Goal: Information Seeking & Learning: Learn about a topic

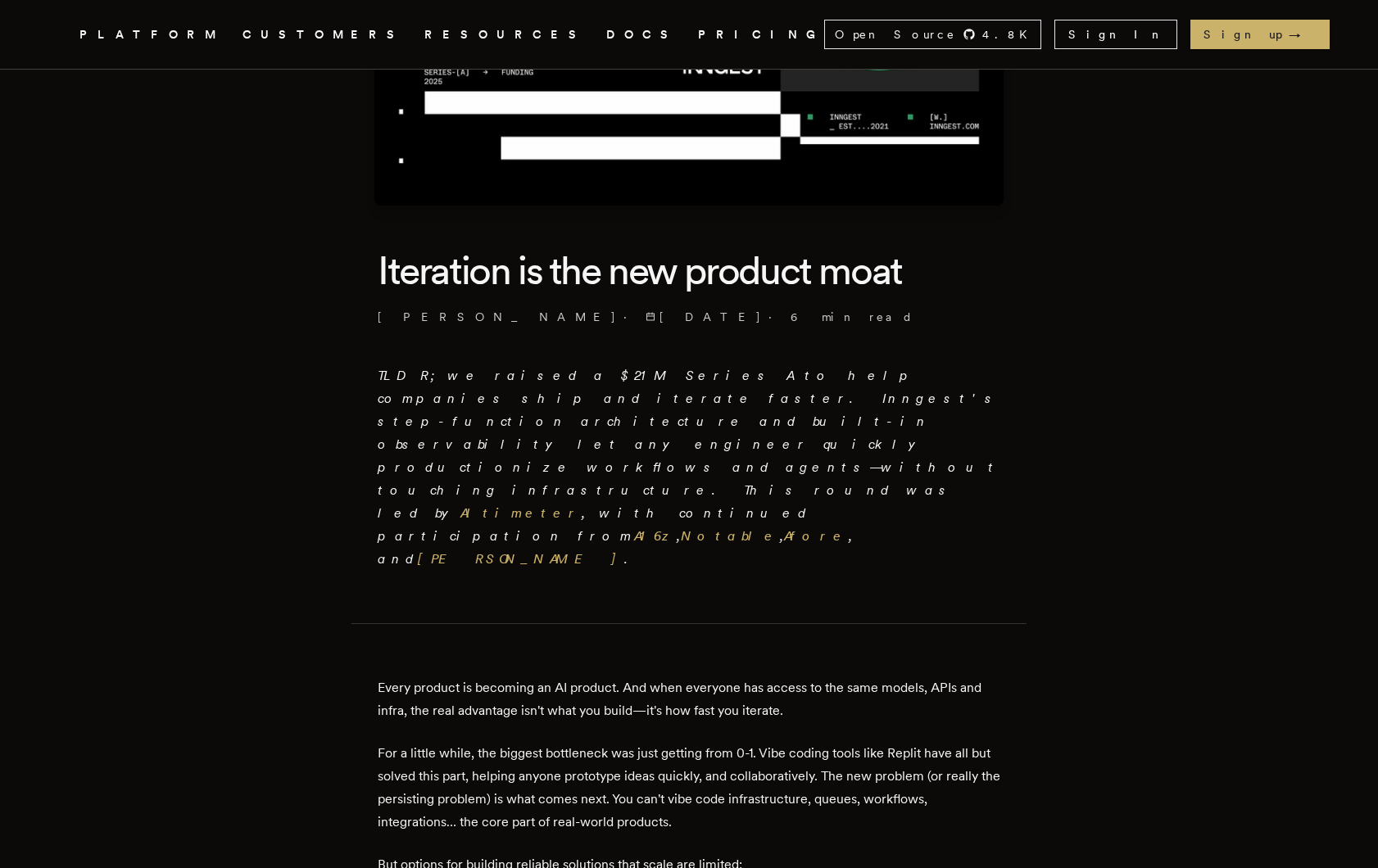
scroll to position [264, 0]
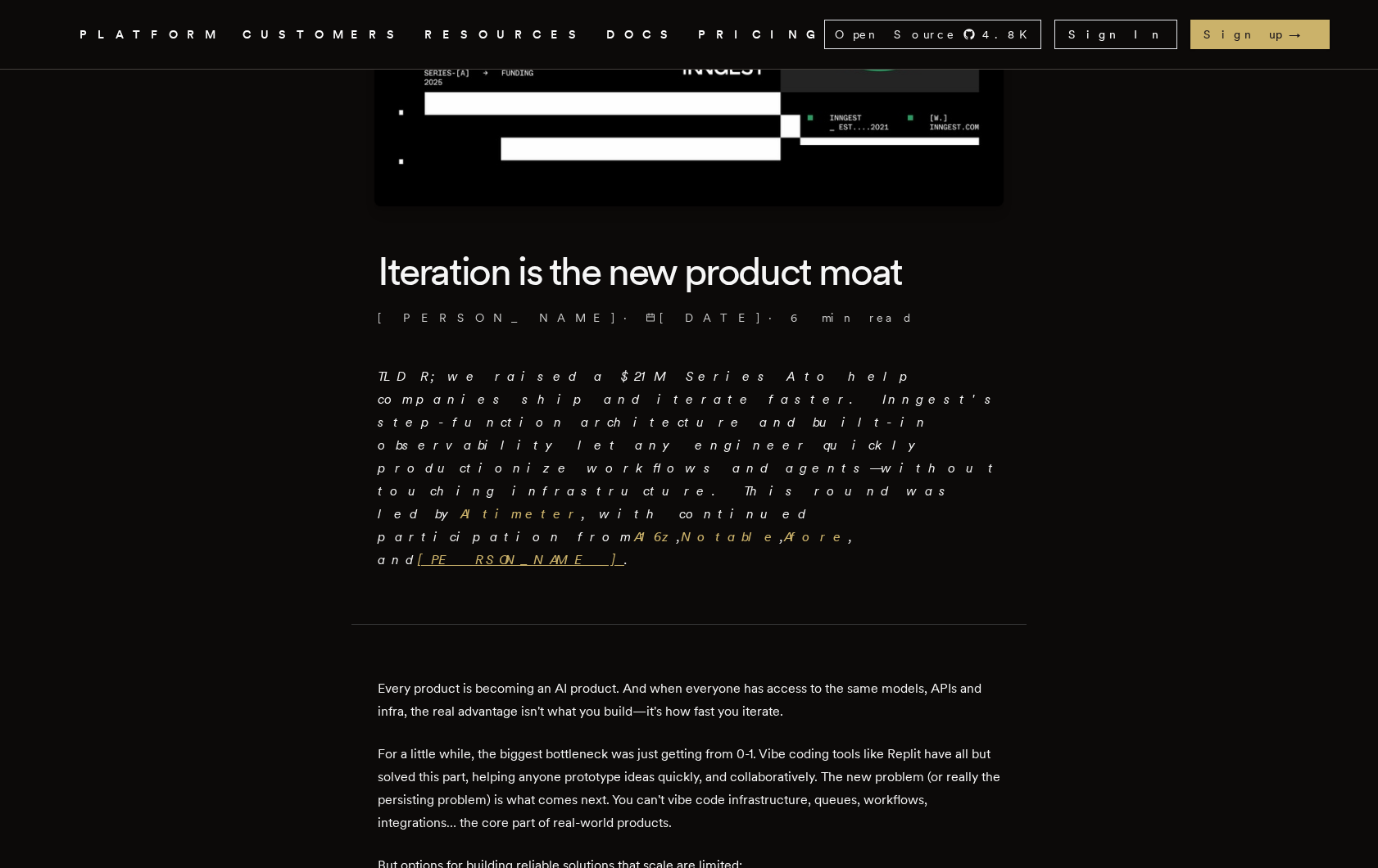
click at [567, 552] on link "[PERSON_NAME]" at bounding box center [520, 559] width 207 height 15
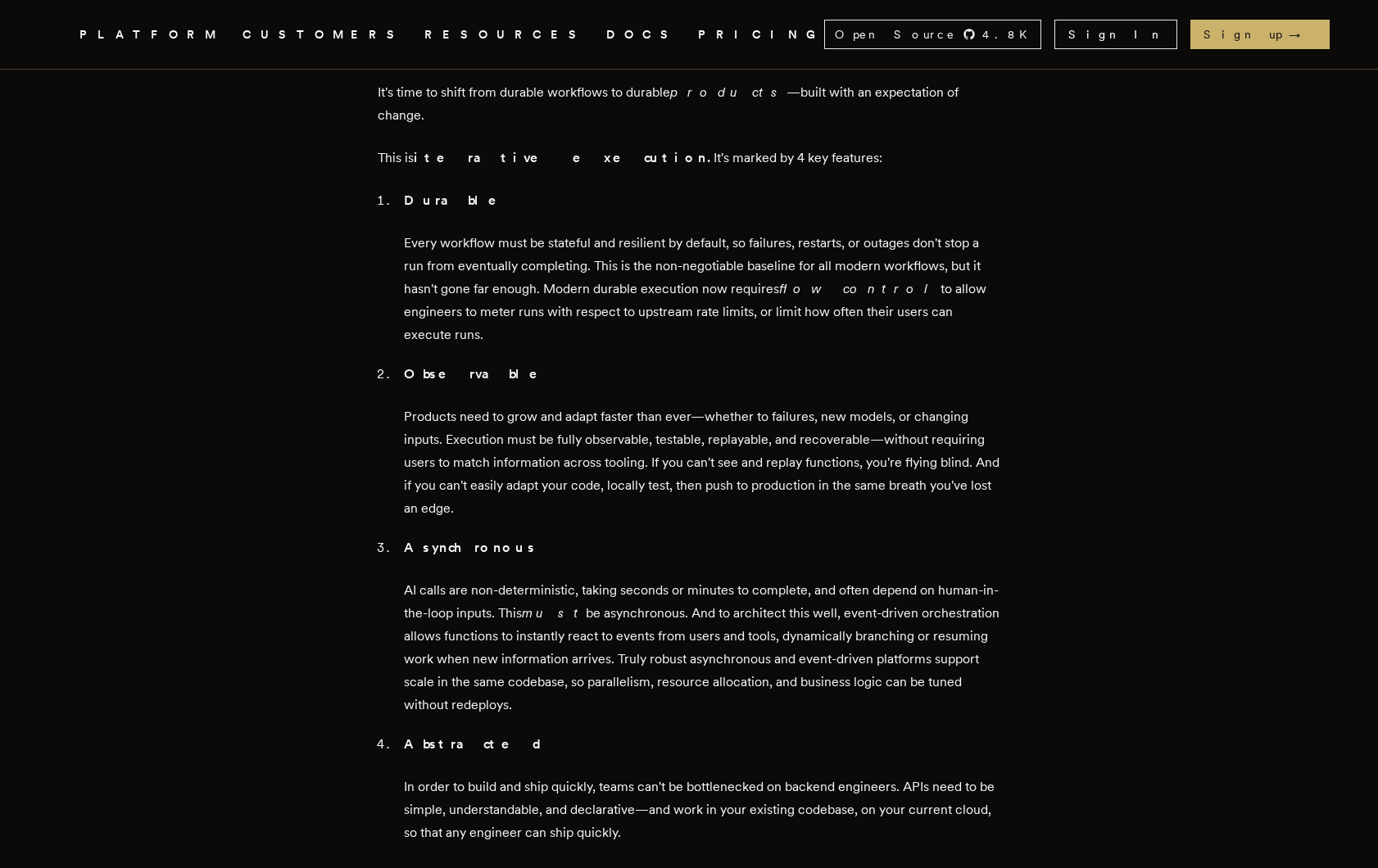
scroll to position [1716, 0]
drag, startPoint x: 538, startPoint y: 543, endPoint x: 400, endPoint y: 430, distance: 178.4
click at [400, 430] on ol "Durable Every workflow must be stateful and resilient by default, so failures, …" at bounding box center [689, 516] width 623 height 655
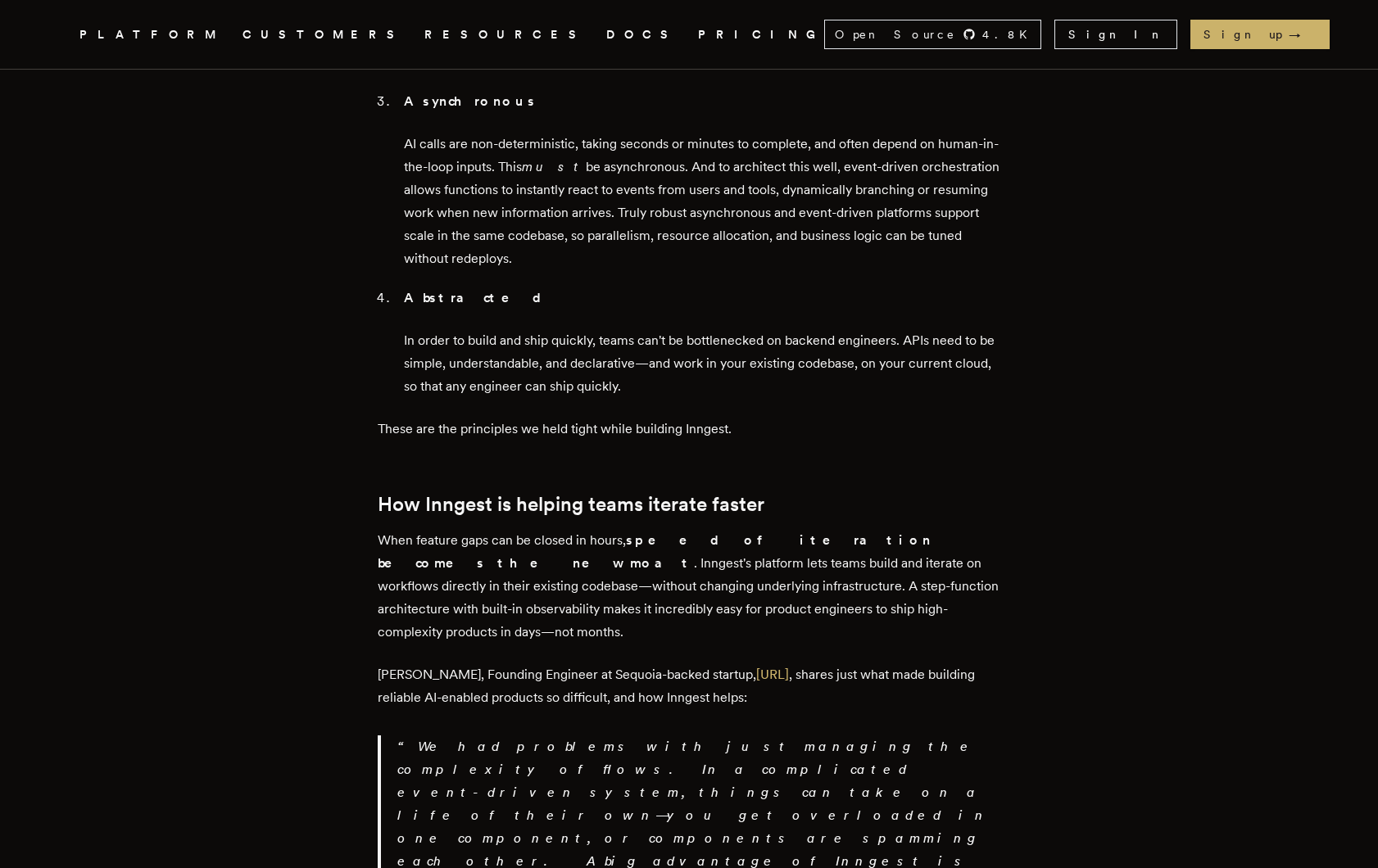
scroll to position [2199, 0]
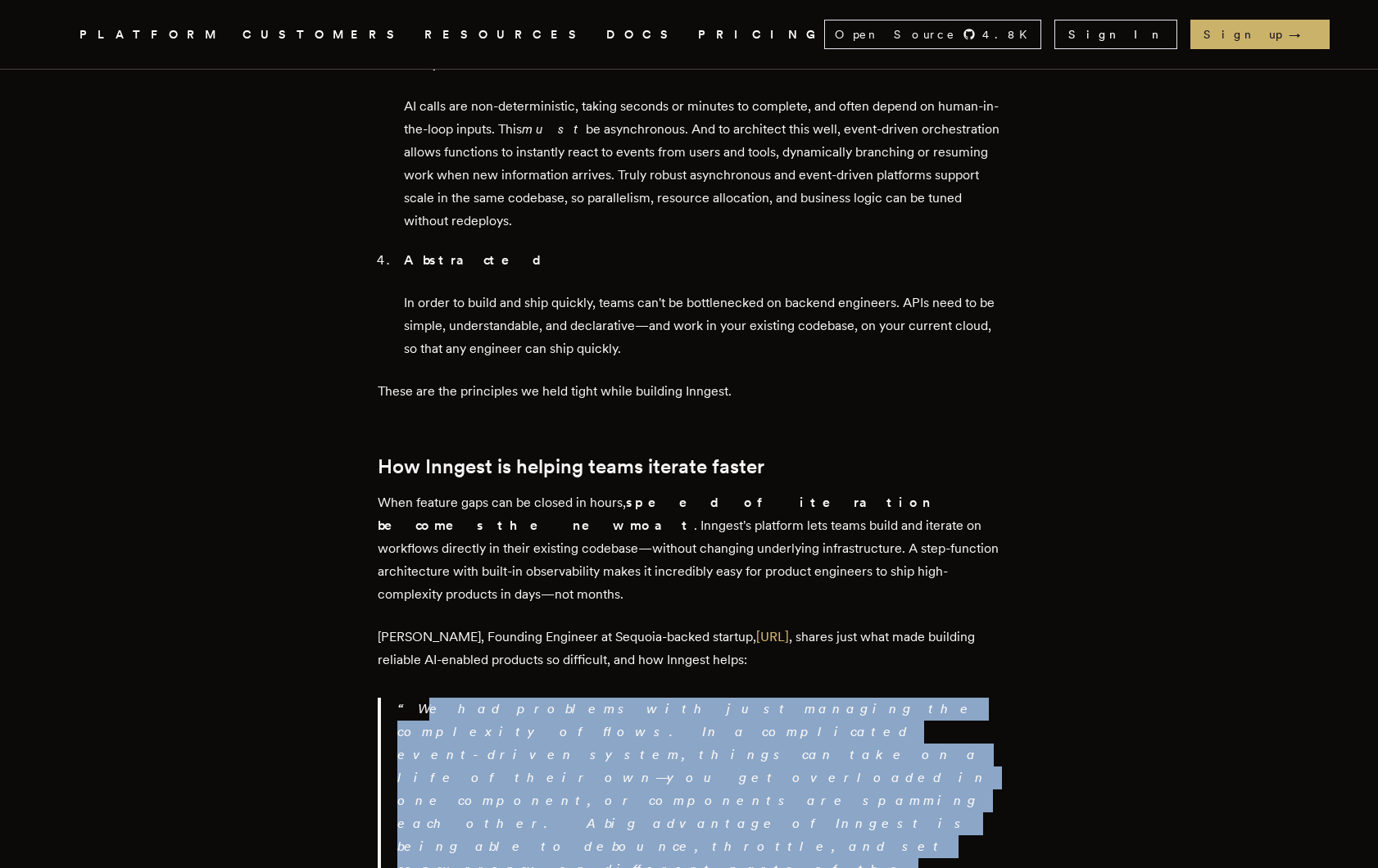
drag, startPoint x: 519, startPoint y: 643, endPoint x: 402, endPoint y: 525, distance: 166.2
click at [402, 698] on blockquote "We had problems with just managing the complexity of flows. In a complicated ev…" at bounding box center [689, 846] width 623 height 298
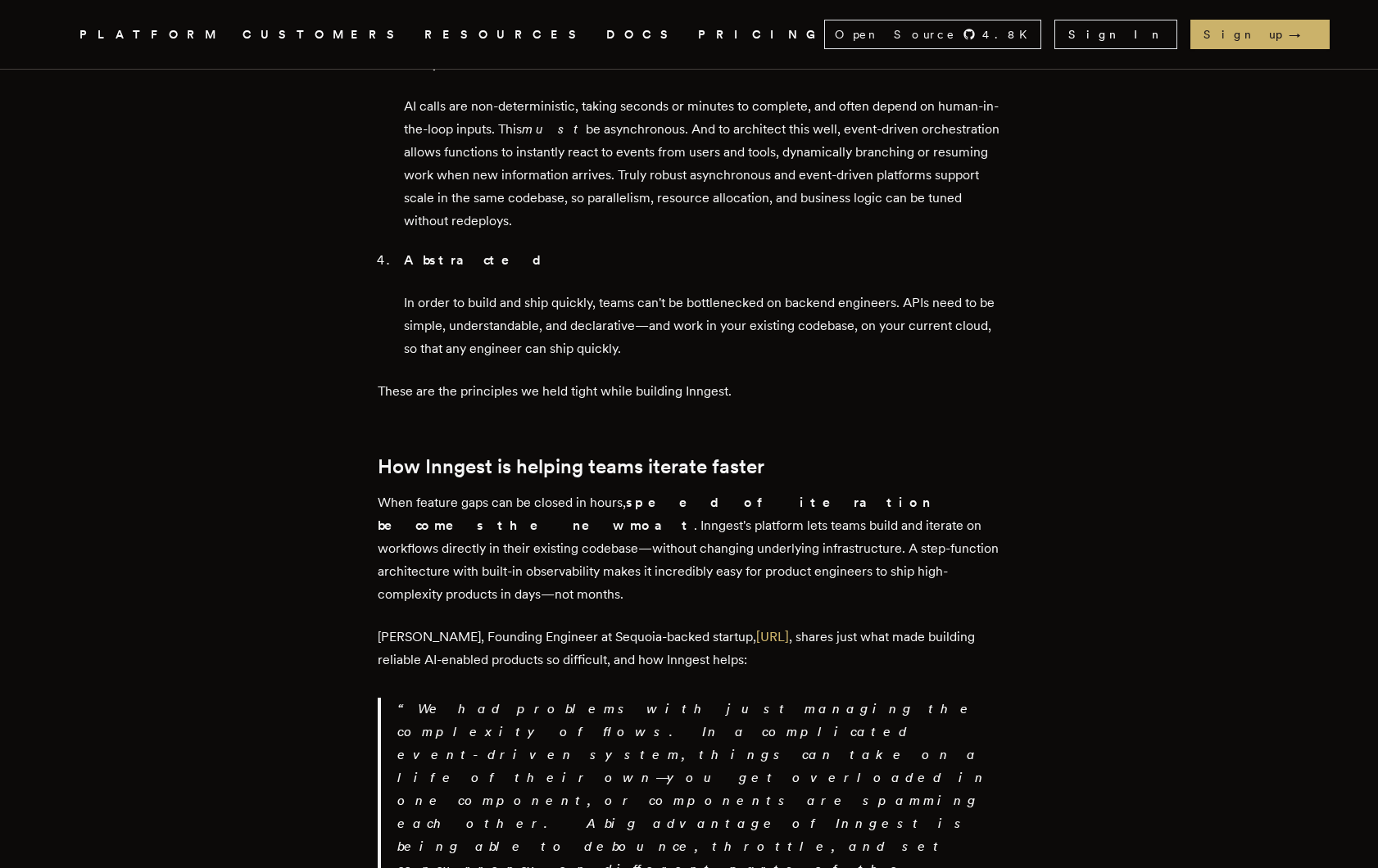
click at [436, 698] on p "We had problems with just managing the complexity of flows. In a complicated ev…" at bounding box center [699, 846] width 603 height 298
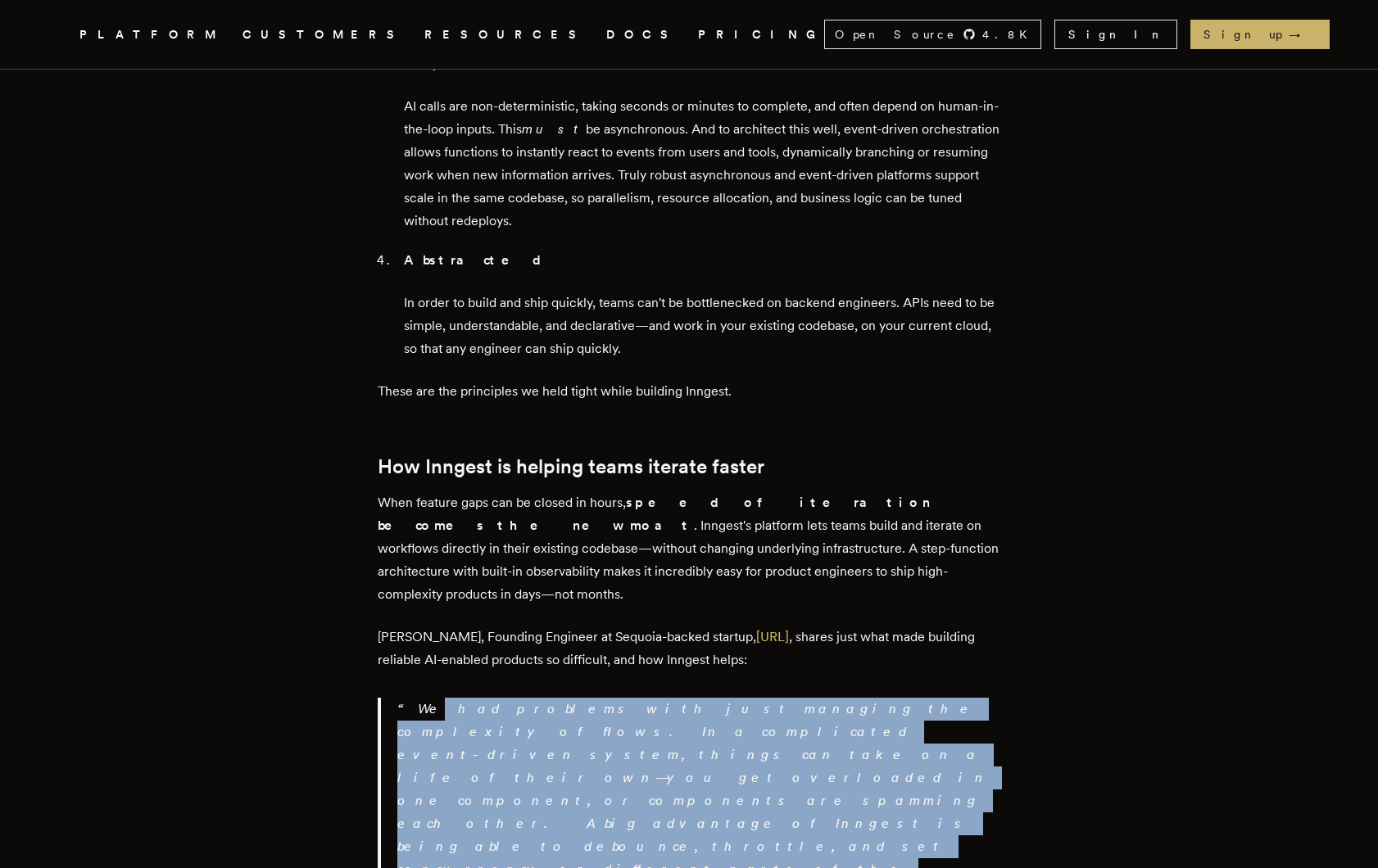
drag, startPoint x: 408, startPoint y: 522, endPoint x: 528, endPoint y: 656, distance: 179.9
click at [528, 656] on div "TLDR; we raised a $21M Series A to help companies ship and iterate faster. Inng…" at bounding box center [689, 41] width 623 height 3222
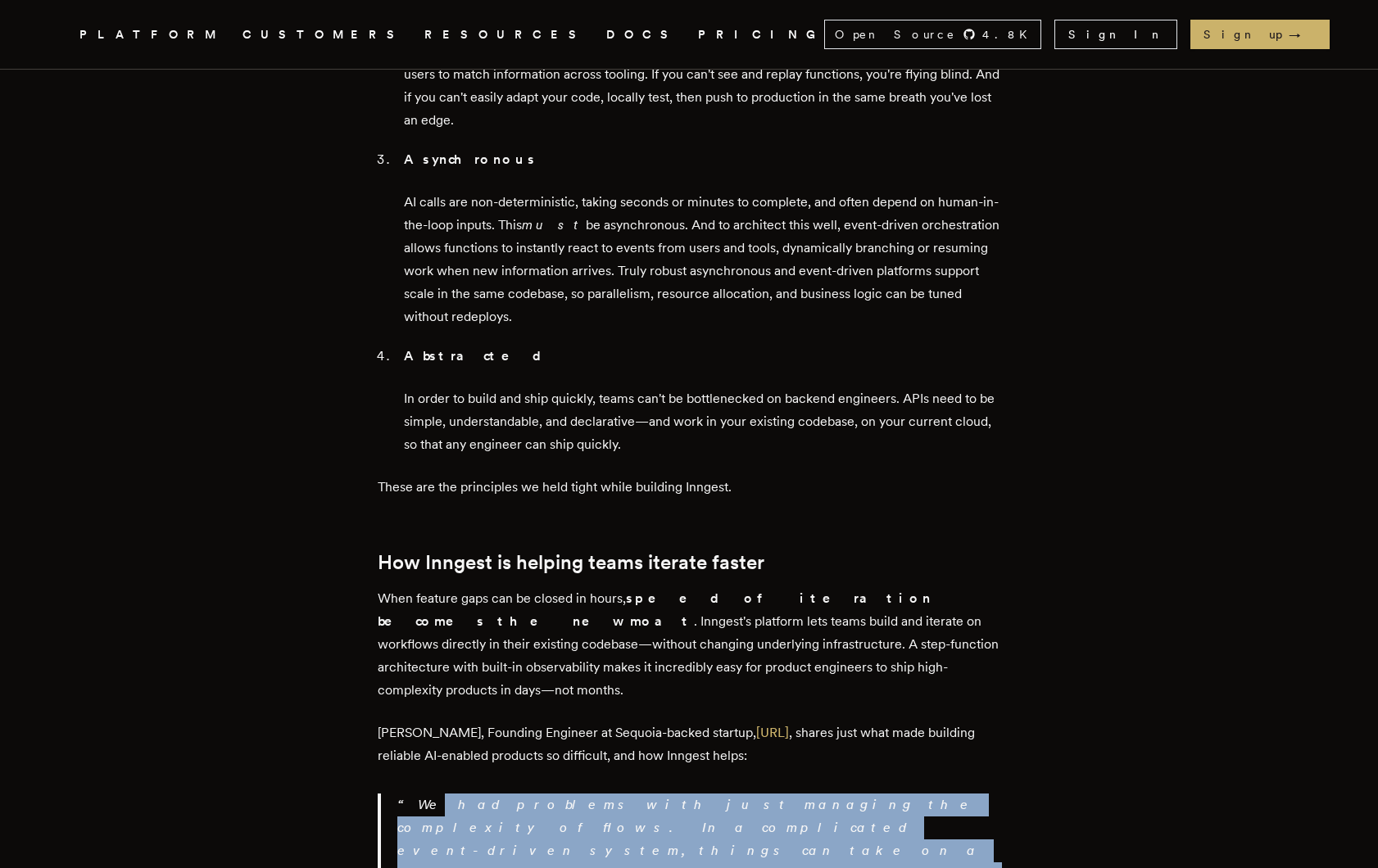
scroll to position [2103, 0]
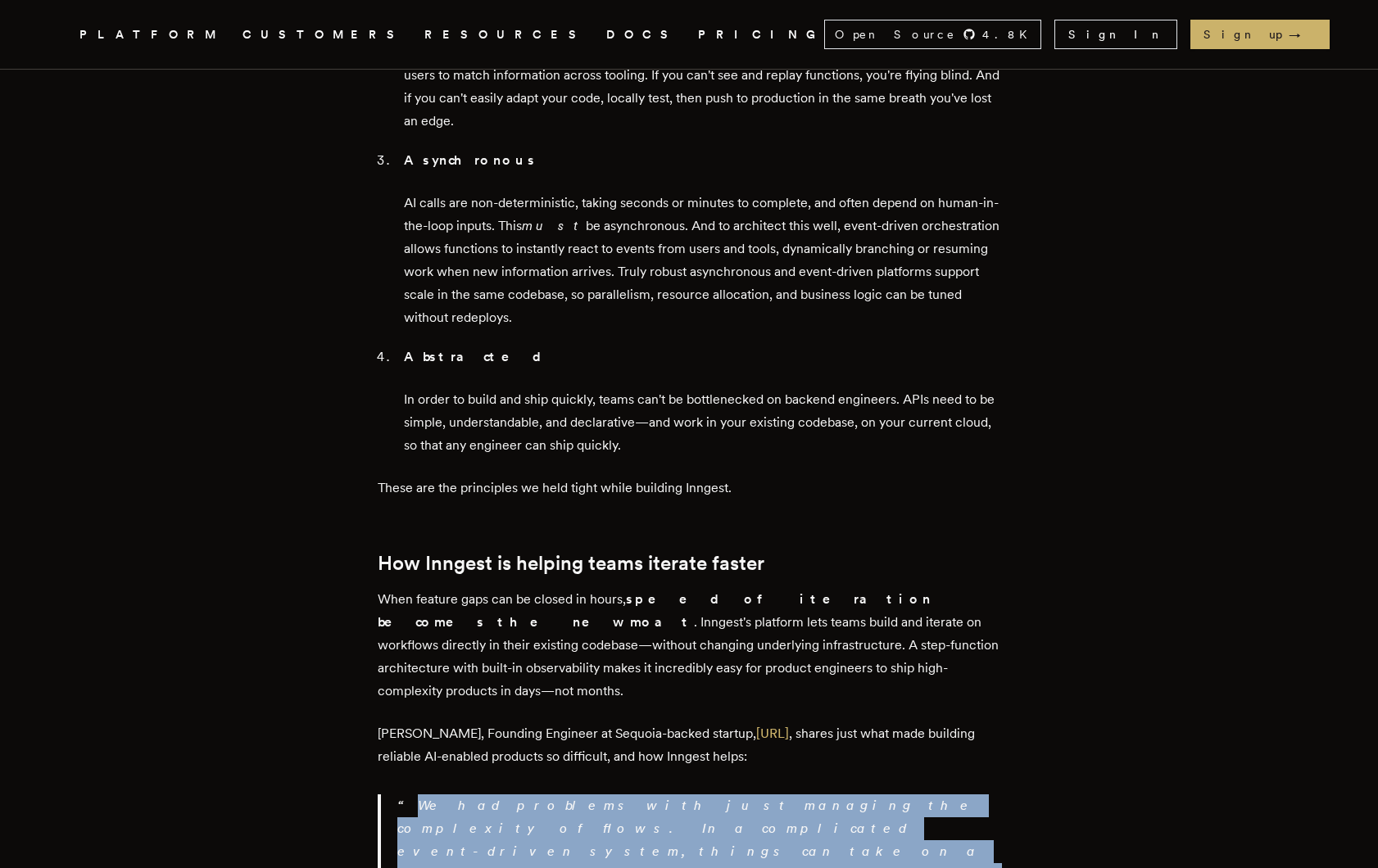
drag, startPoint x: 409, startPoint y: 620, endPoint x: 501, endPoint y: 745, distance: 155.2
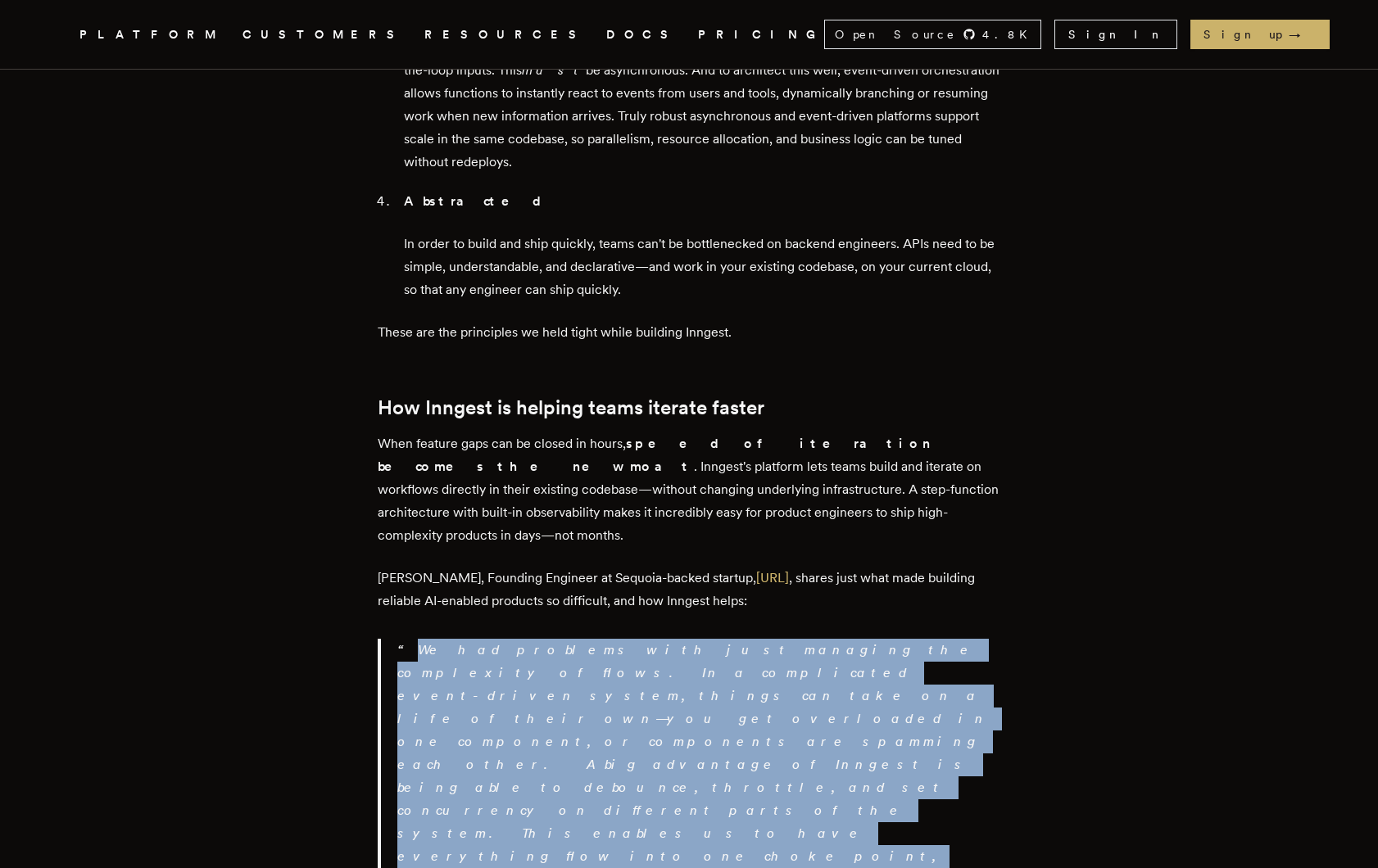
scroll to position [2260, 0]
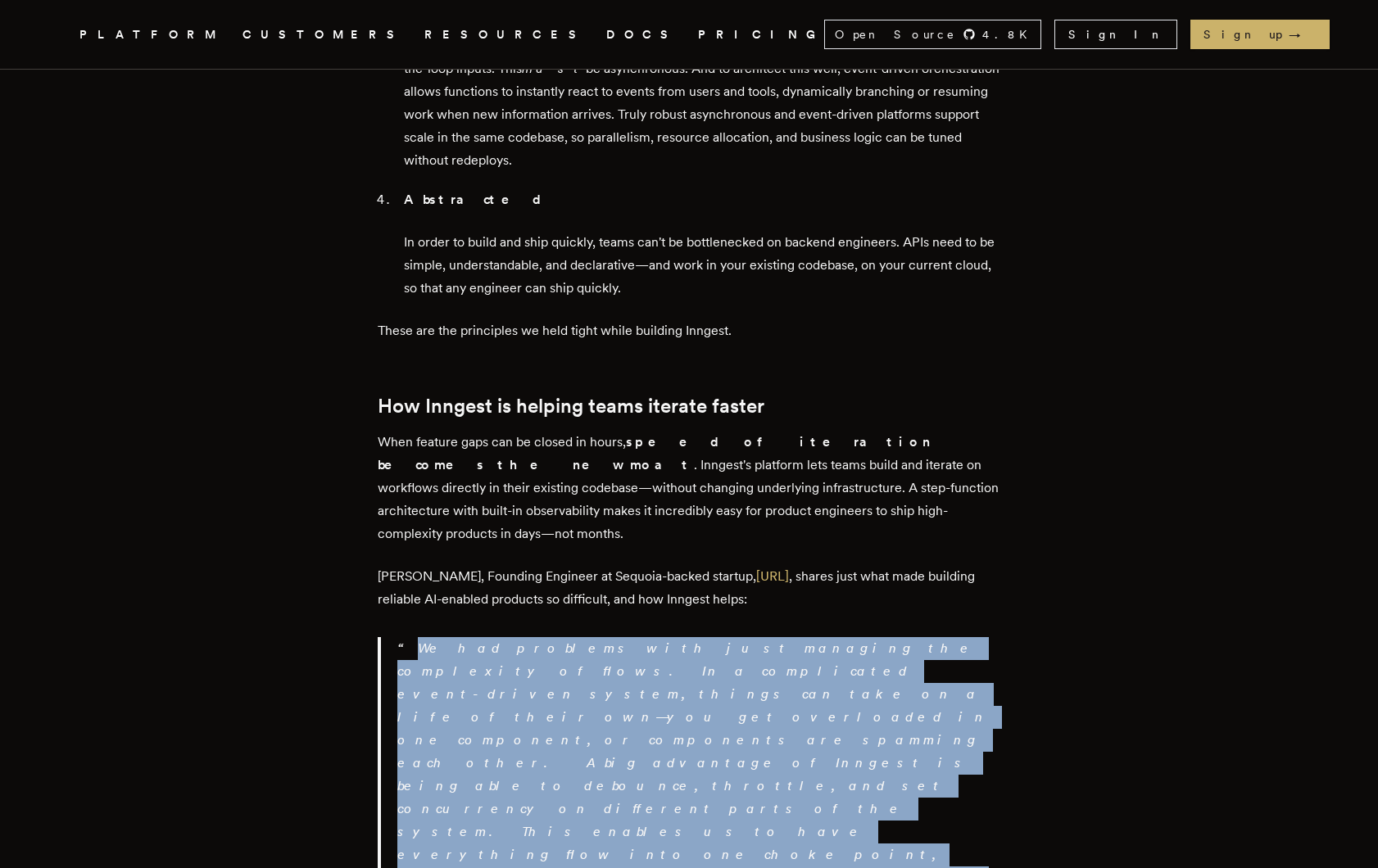
drag, startPoint x: 413, startPoint y: 462, endPoint x: 502, endPoint y: 579, distance: 147.0
click at [502, 637] on p "We had problems with just managing the complexity of flows. In a complicated ev…" at bounding box center [699, 786] width 603 height 298
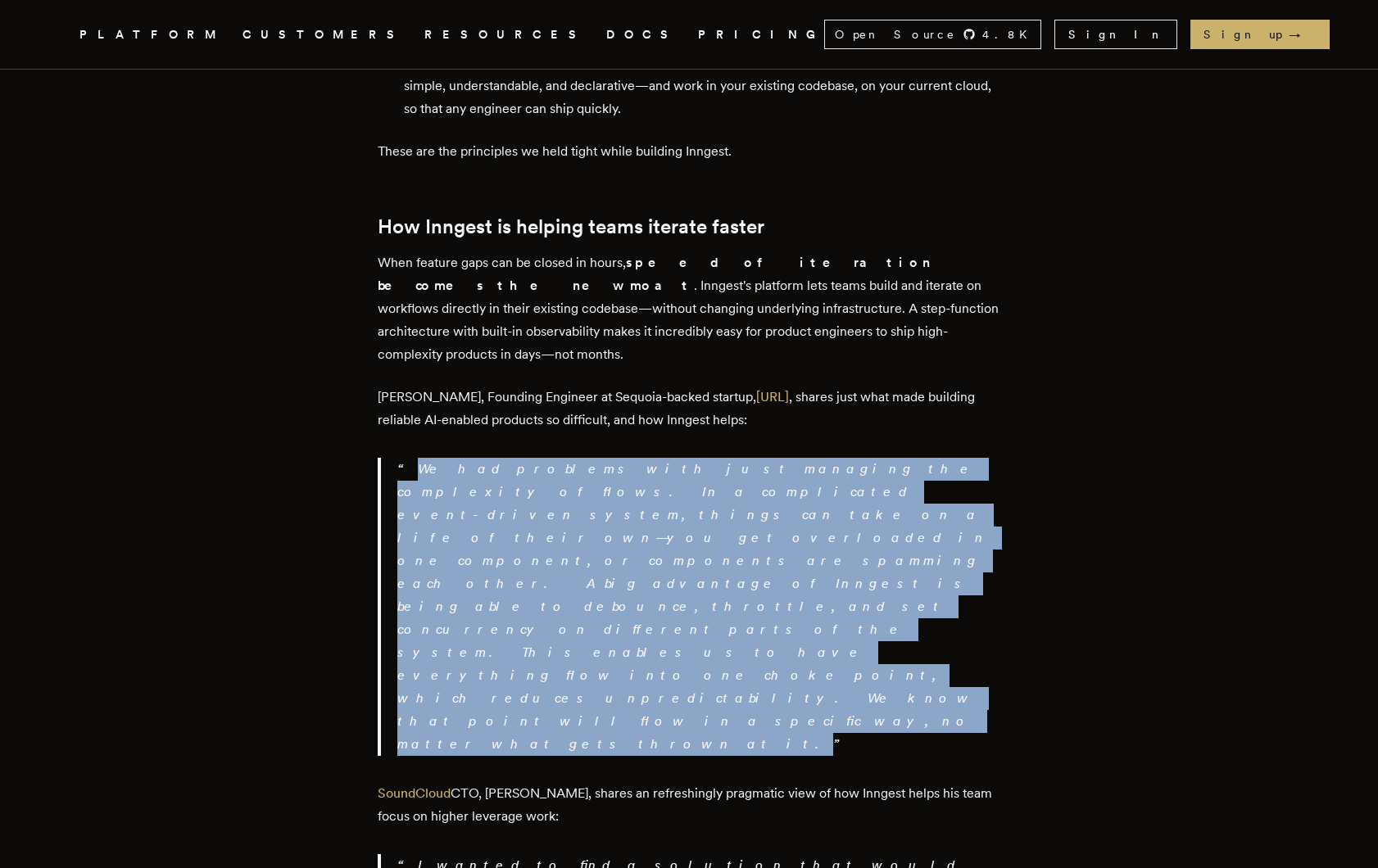
scroll to position [2440, 0]
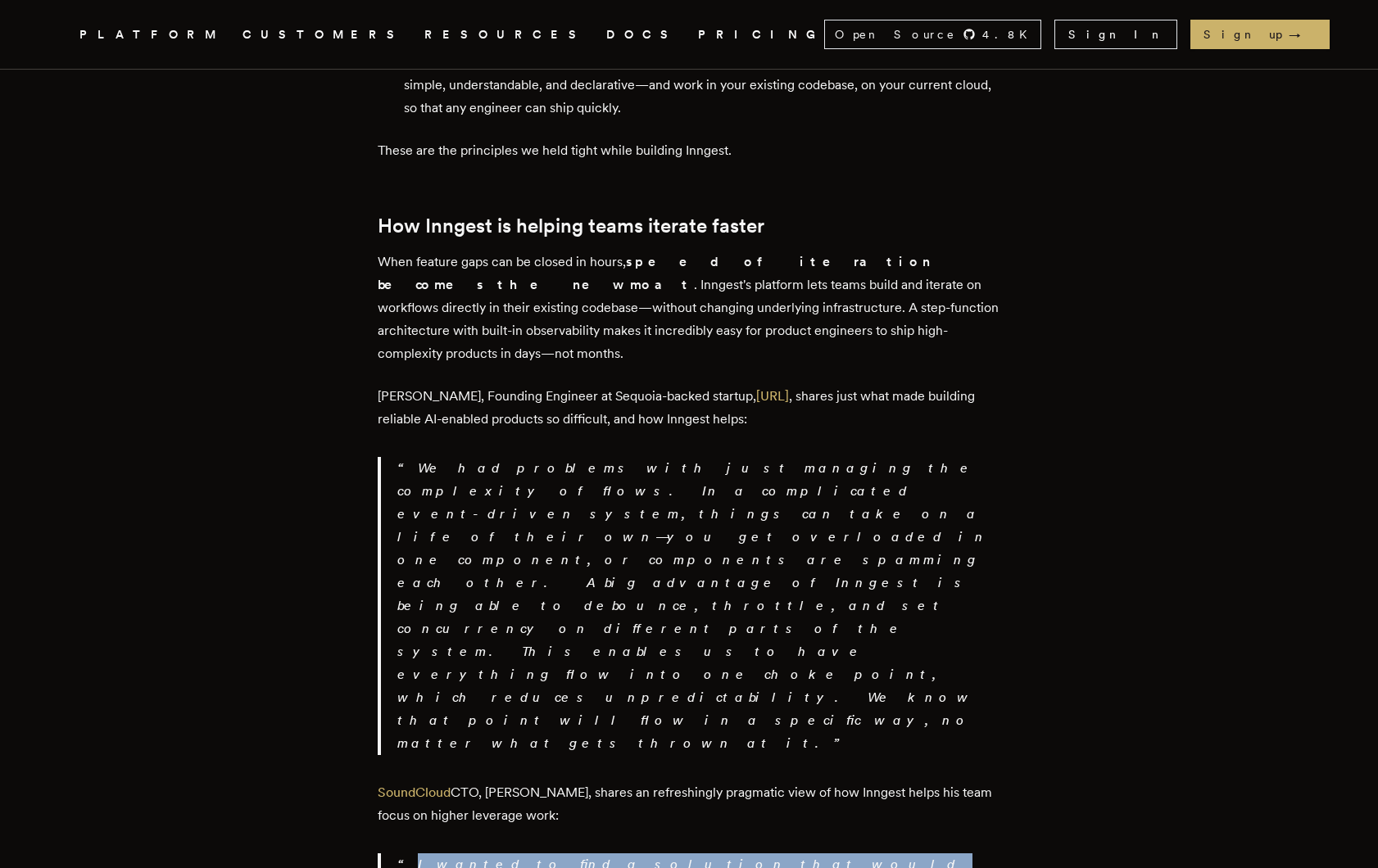
drag, startPoint x: 781, startPoint y: 570, endPoint x: 398, endPoint y: 524, distance: 385.8
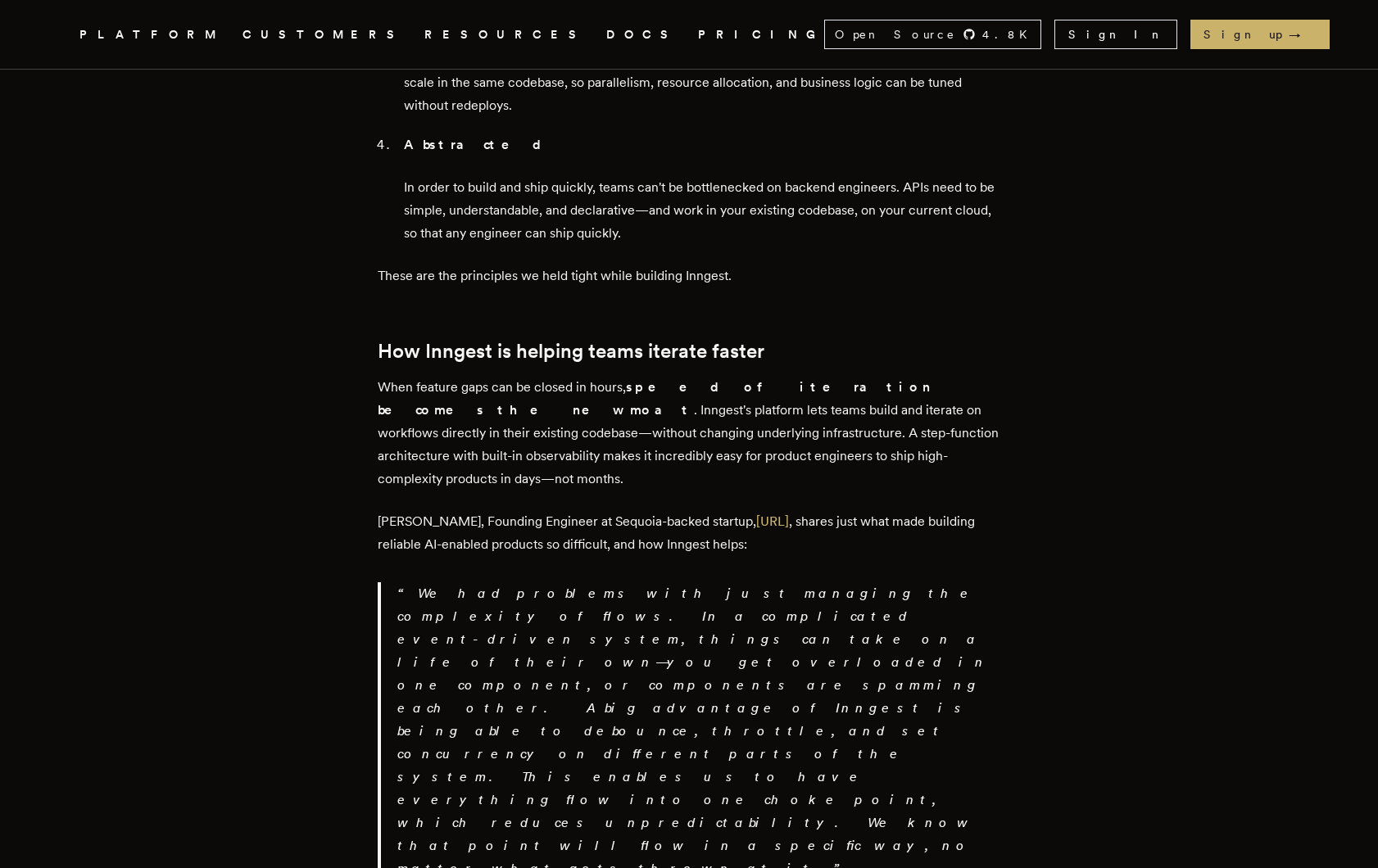
scroll to position [2362, 0]
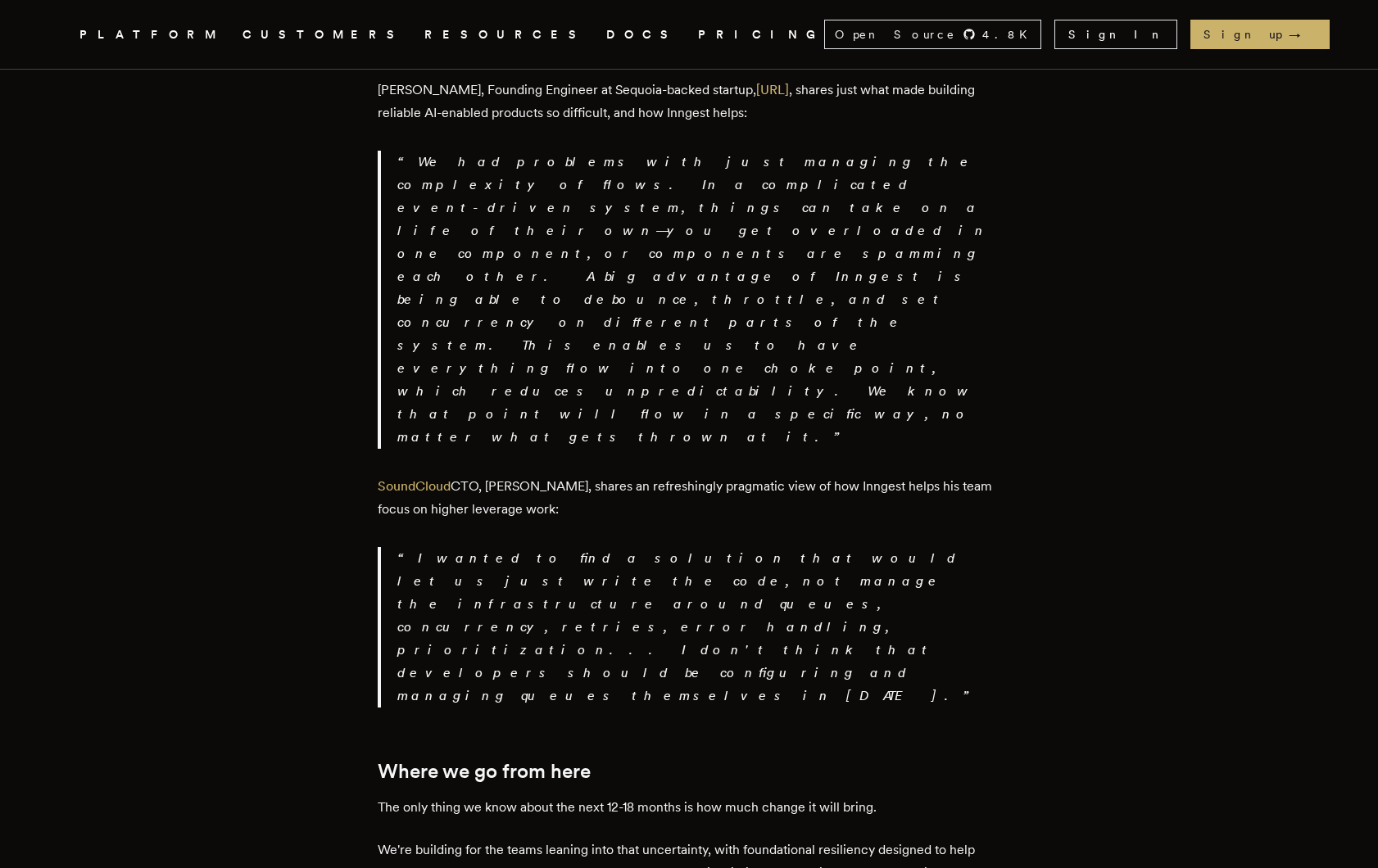
scroll to position [2778, 0]
